Goal: Task Accomplishment & Management: Complete application form

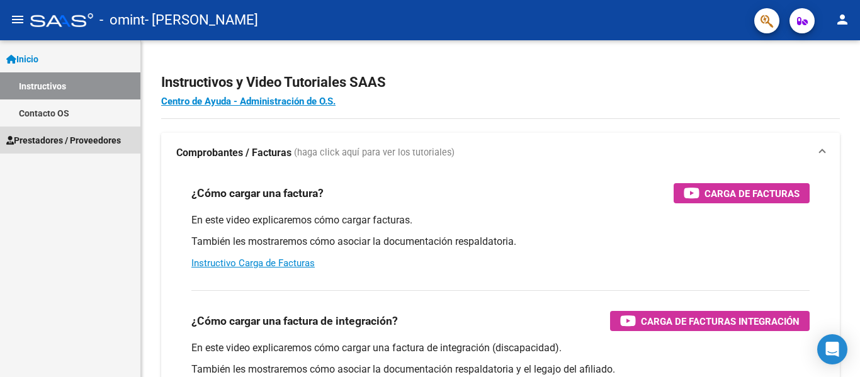
click at [54, 142] on span "Prestadores / Proveedores" at bounding box center [63, 140] width 115 height 14
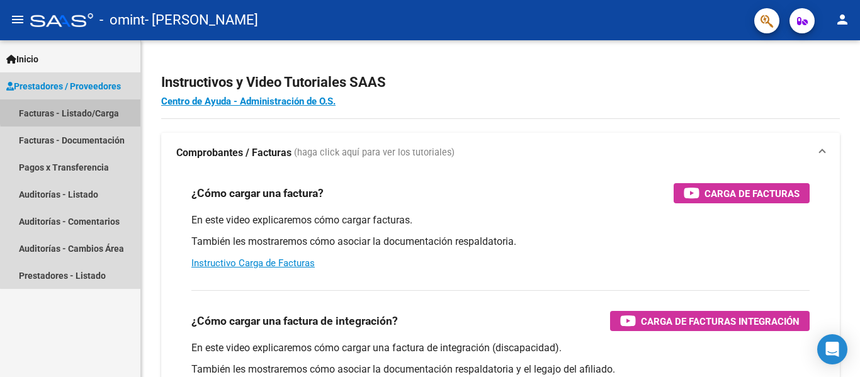
click at [92, 110] on link "Facturas - Listado/Carga" at bounding box center [70, 112] width 140 height 27
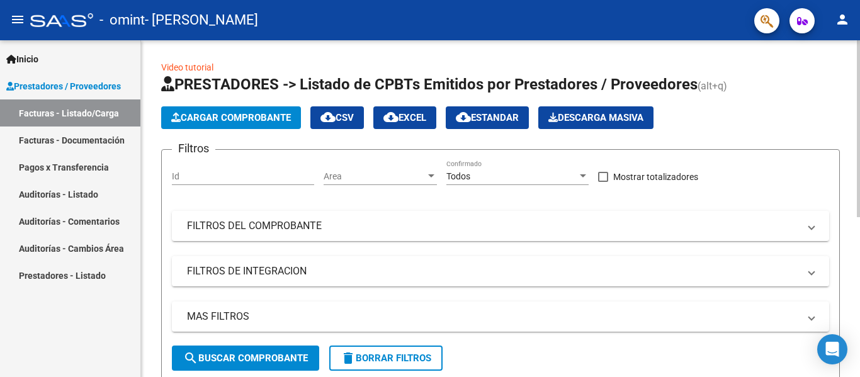
click at [248, 111] on button "Cargar Comprobante" at bounding box center [231, 117] width 140 height 23
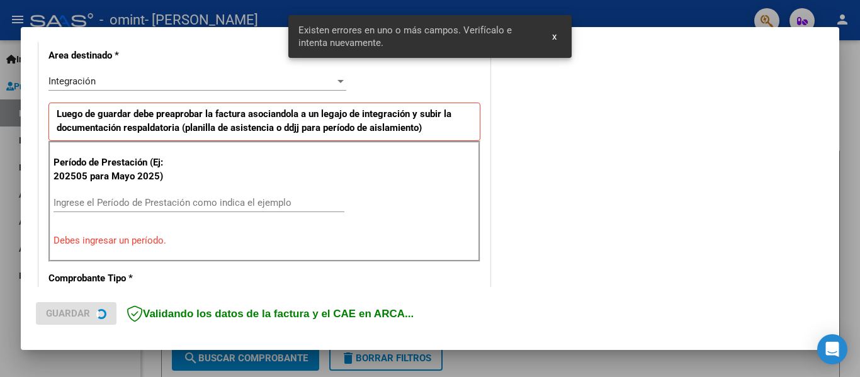
scroll to position [292, 0]
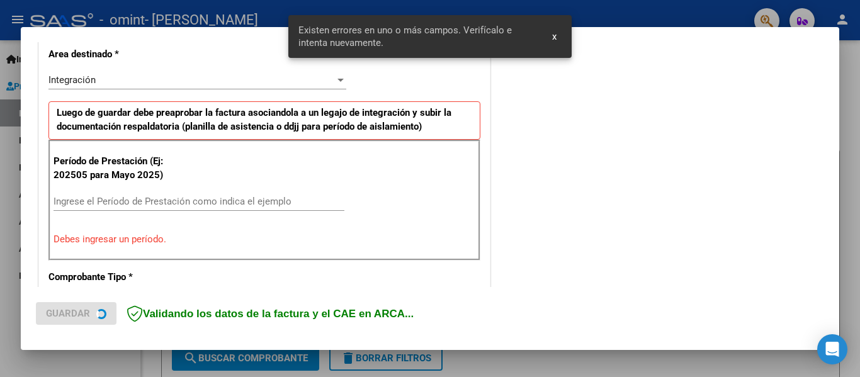
click at [144, 193] on div "Ingrese el Período de Prestación como indica el ejemplo" at bounding box center [198, 201] width 291 height 19
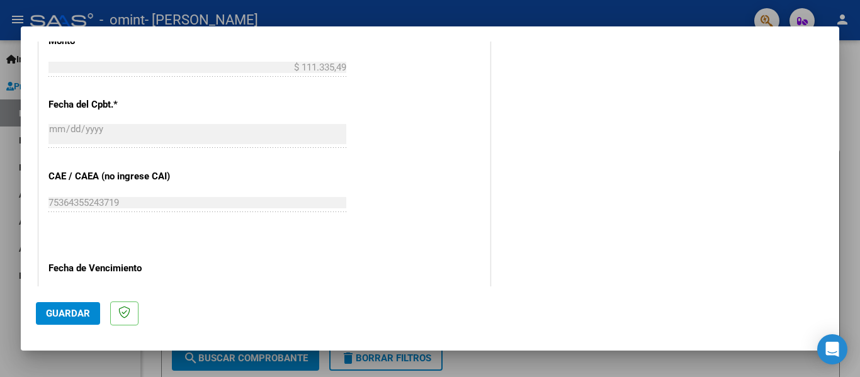
scroll to position [733, 0]
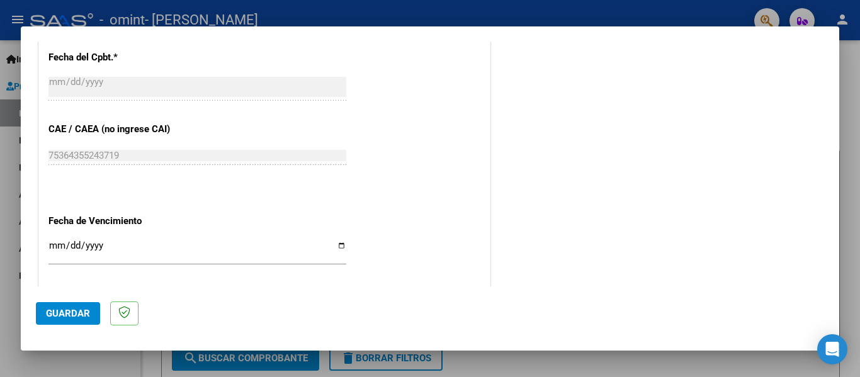
type input "202508"
click at [54, 248] on input "Ingresar la fecha" at bounding box center [197, 250] width 298 height 20
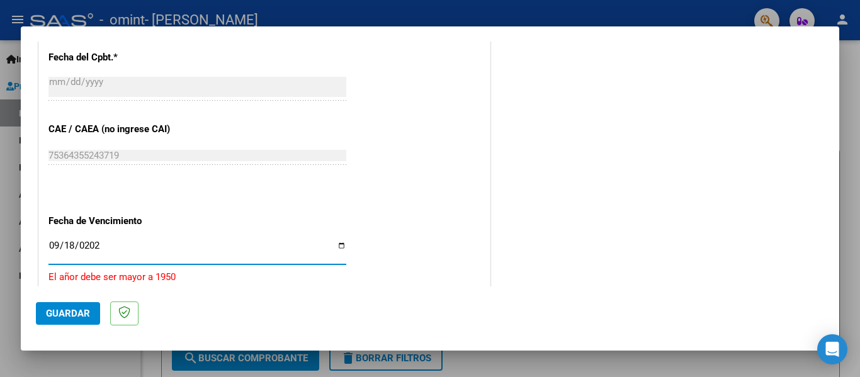
type input "[DATE]"
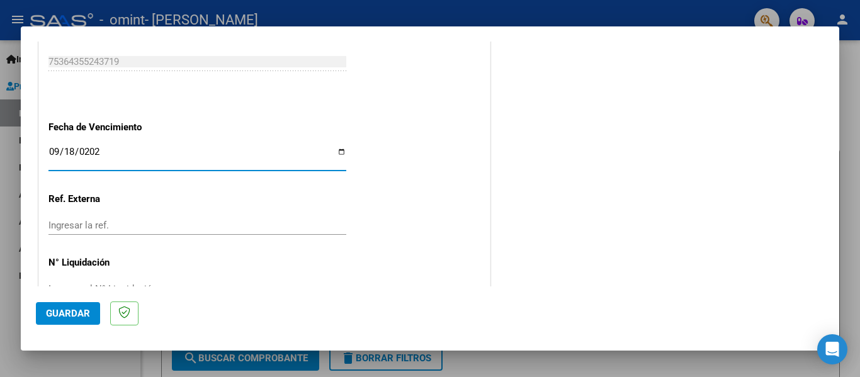
scroll to position [863, 0]
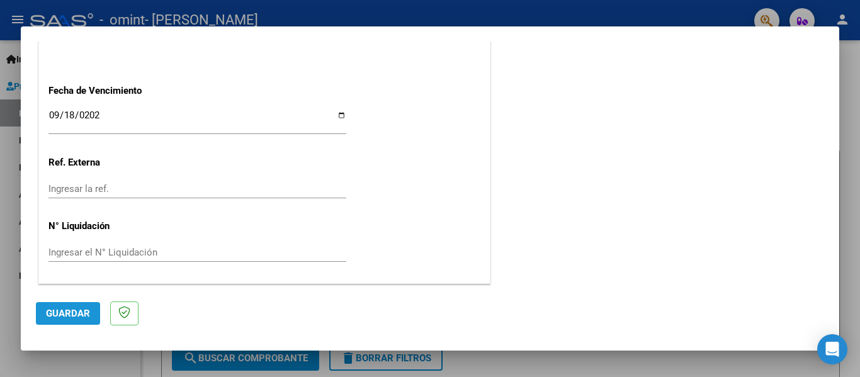
click at [80, 317] on span "Guardar" at bounding box center [68, 313] width 44 height 11
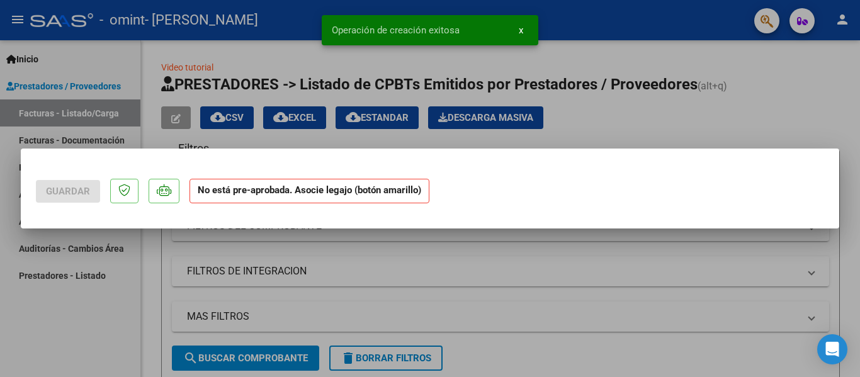
scroll to position [0, 0]
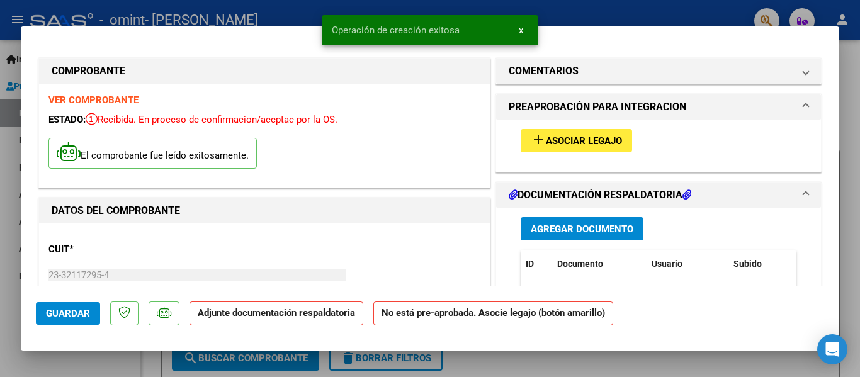
click at [546, 149] on button "add Asociar Legajo" at bounding box center [576, 140] width 111 height 23
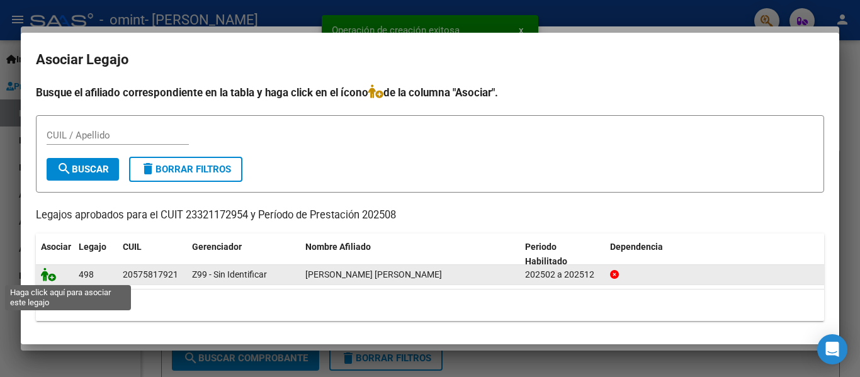
click at [53, 276] on icon at bounding box center [48, 274] width 15 height 14
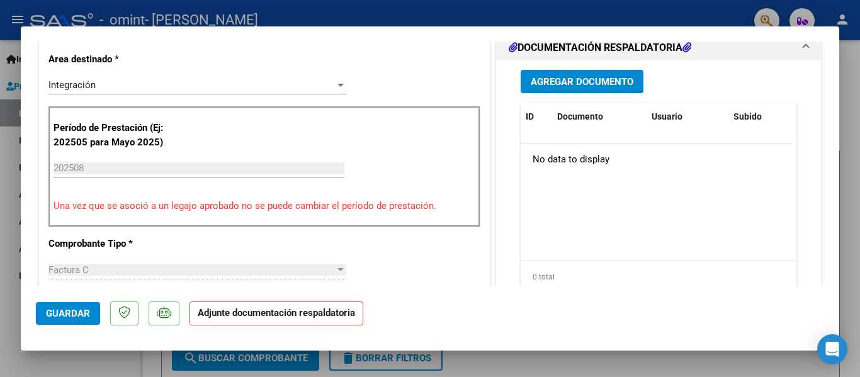
scroll to position [315, 0]
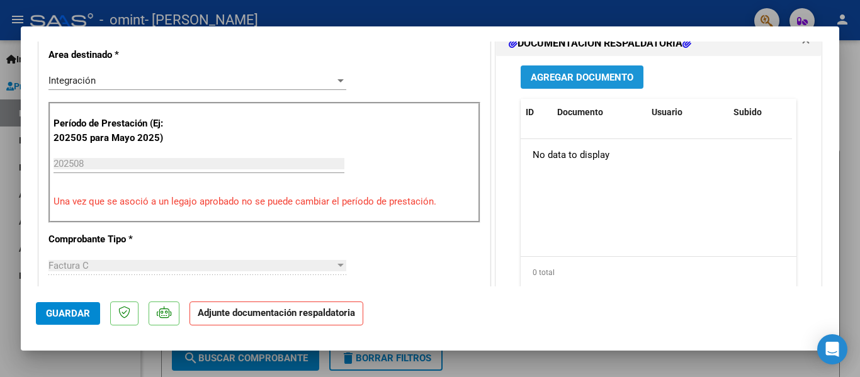
click at [560, 83] on span "Agregar Documento" at bounding box center [582, 77] width 103 height 11
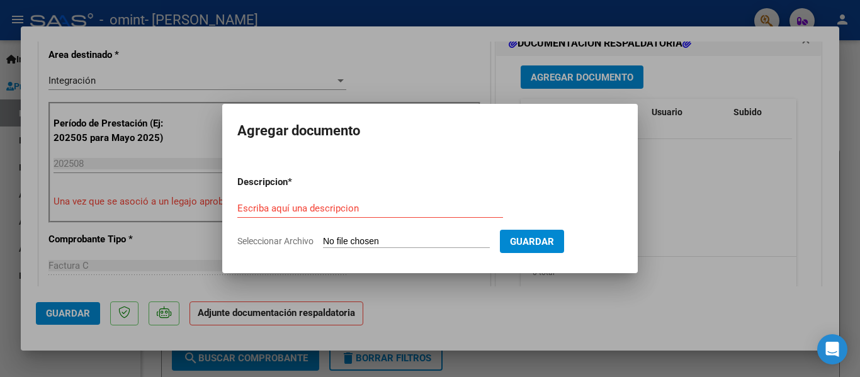
type input "C:\fakepath\CamScanner [DATE] 10.01.pdf"
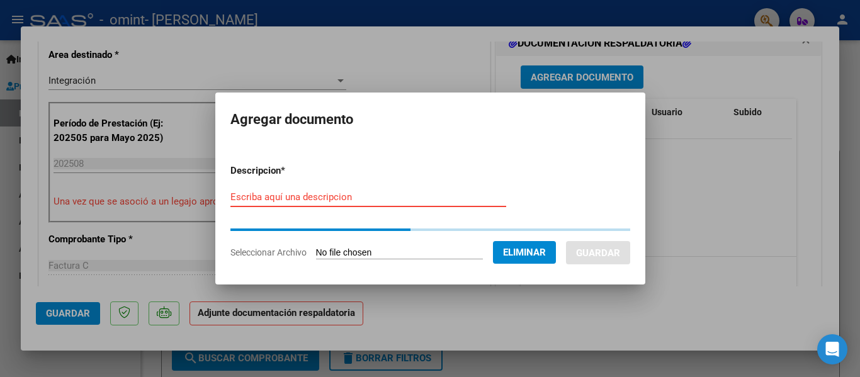
click at [287, 194] on input "Escriba aquí una descripcion" at bounding box center [368, 196] width 276 height 11
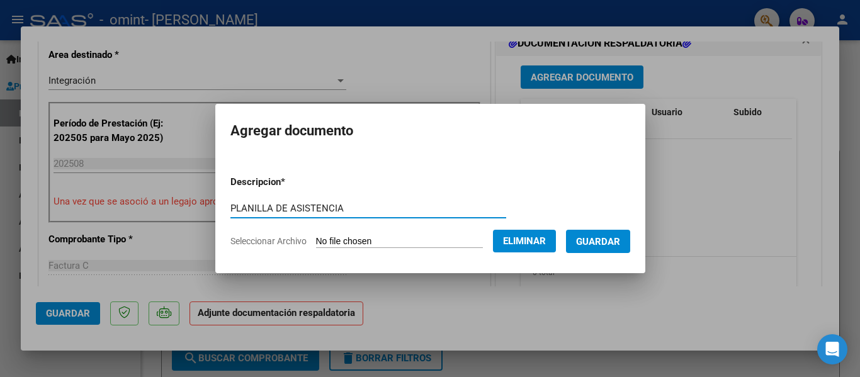
type input "PLANILLA DE ASISTENCIA"
click at [584, 235] on button "Guardar" at bounding box center [598, 241] width 64 height 23
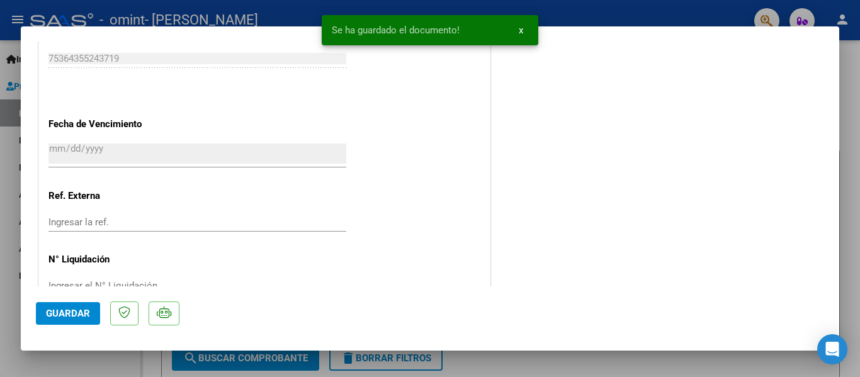
scroll to position [882, 0]
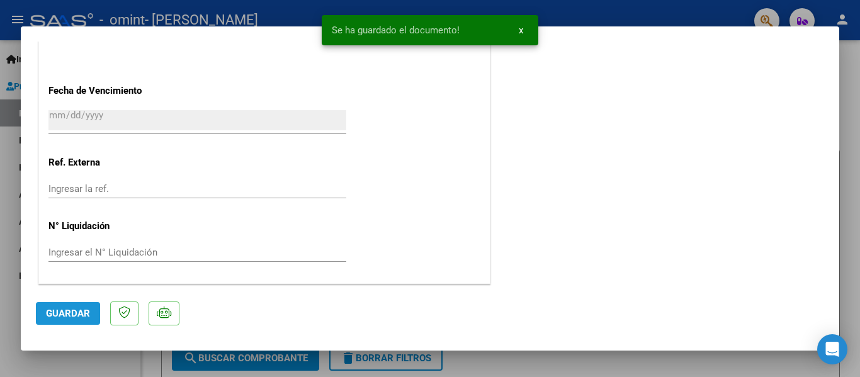
click at [72, 313] on span "Guardar" at bounding box center [68, 313] width 44 height 11
click at [849, 68] on div at bounding box center [430, 188] width 860 height 377
type input "$ 0,00"
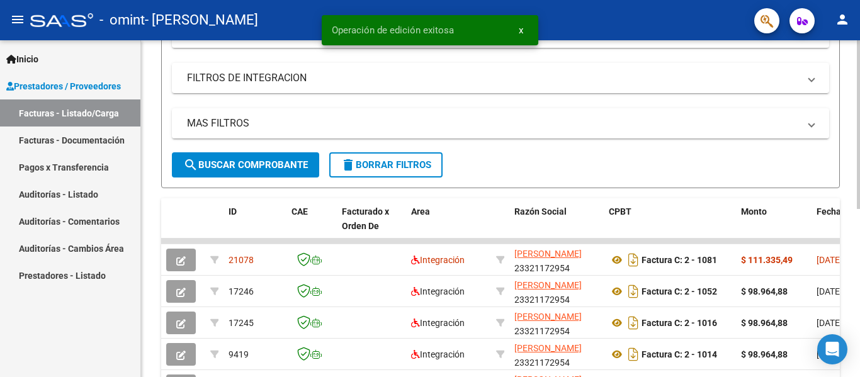
scroll to position [252, 0]
